Goal: Information Seeking & Learning: Understand process/instructions

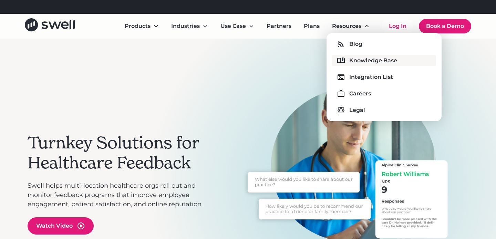
click at [363, 61] on div "Knowledge Base" at bounding box center [373, 61] width 48 height 8
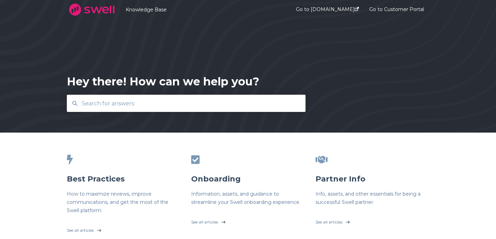
click at [223, 102] on input "text" at bounding box center [187, 103] width 218 height 15
type input "gmb"
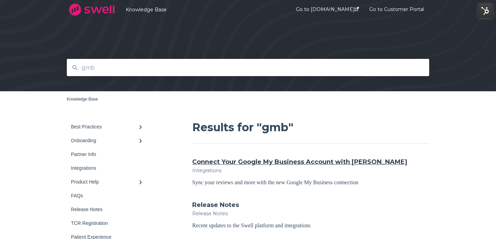
click at [230, 157] on div "Results for "gmb" Connect Your Google My Business Account with [PERSON_NAME] In…" at bounding box center [310, 175] width 237 height 110
click at [230, 165] on link "Connect Your Google My Business Account with Swell" at bounding box center [299, 161] width 215 height 9
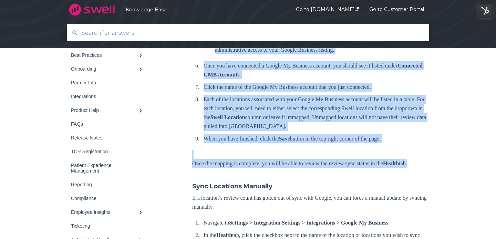
scroll to position [387, 0]
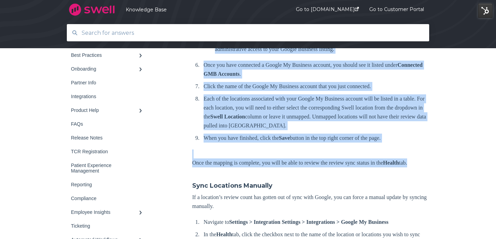
drag, startPoint x: 193, startPoint y: 181, endPoint x: 225, endPoint y: 188, distance: 33.2
copy div "Loremips do Sitametc > Adipiscinge Seddoeiu > Temporincidi Utlab etd Magnaa En …"
